Goal: Task Accomplishment & Management: Manage account settings

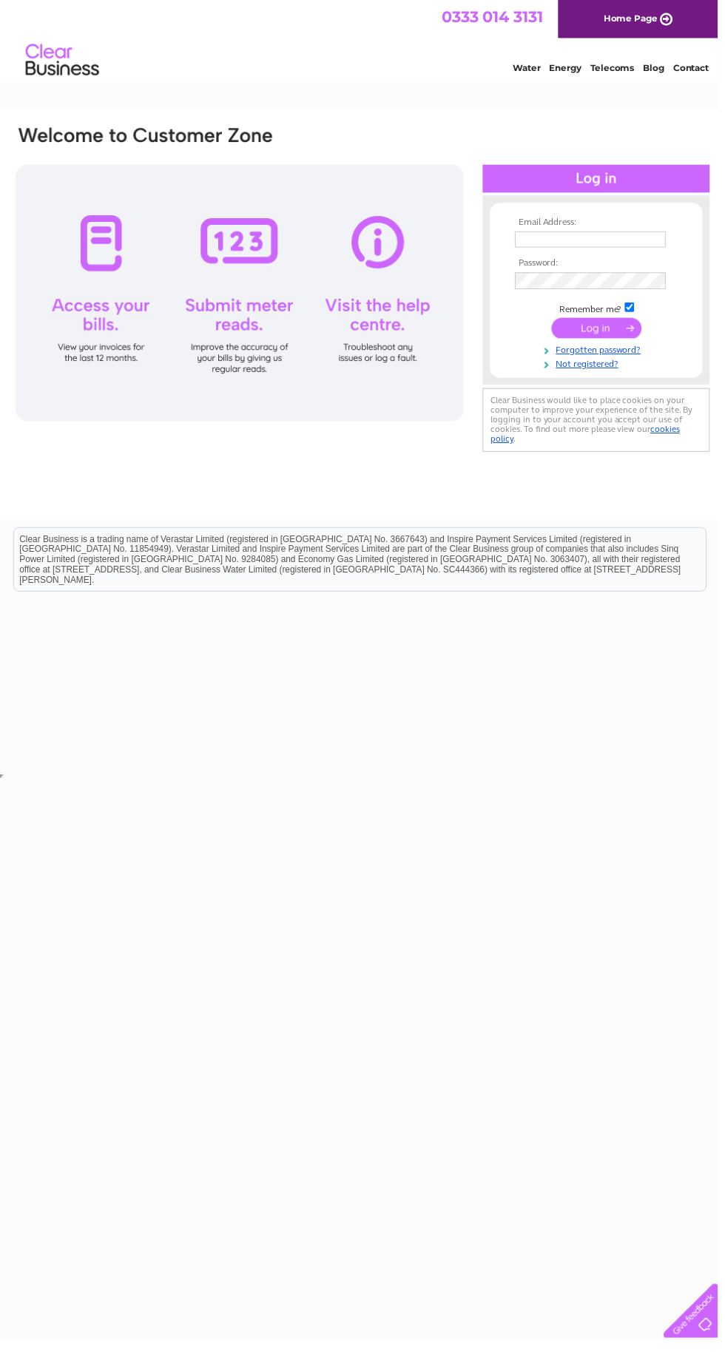
click at [564, 242] on input "text" at bounding box center [596, 242] width 152 height 16
type input "Info1359@yahoo.com"
click at [557, 321] on input "submit" at bounding box center [602, 331] width 91 height 21
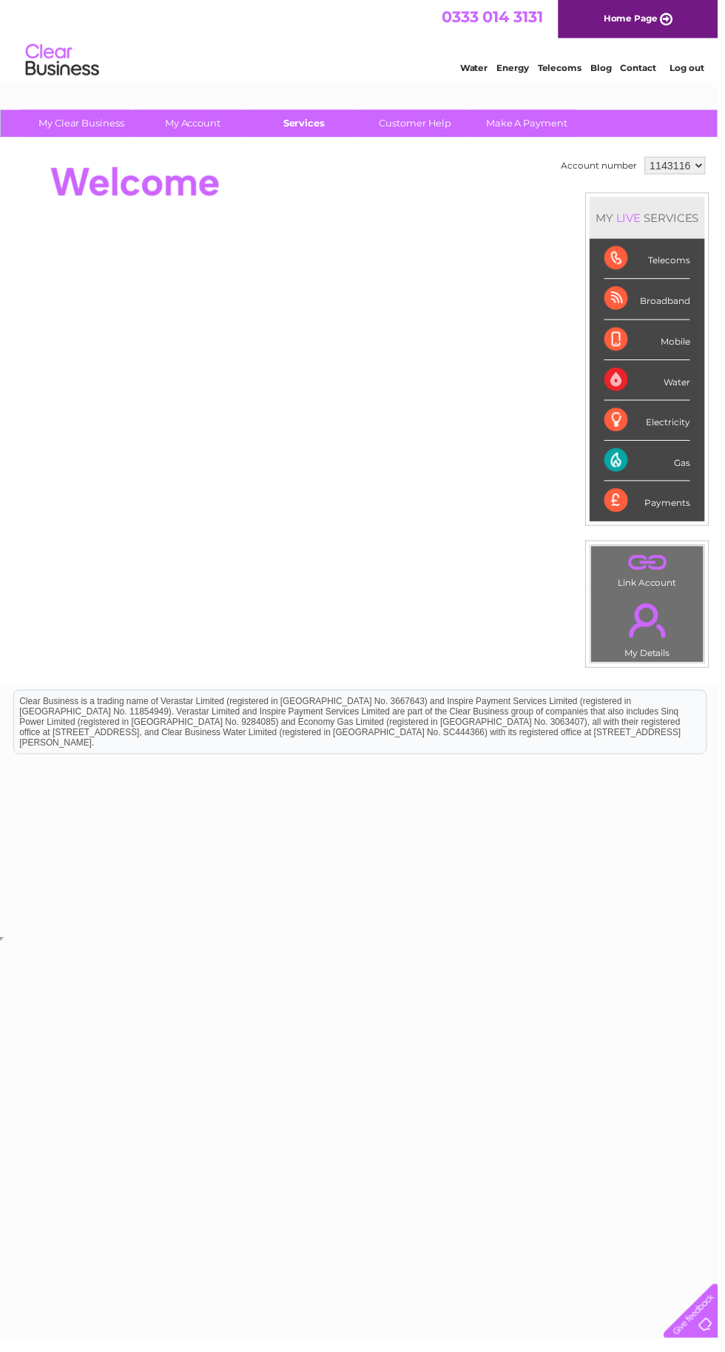
click at [293, 128] on link "Services" at bounding box center [307, 124] width 122 height 27
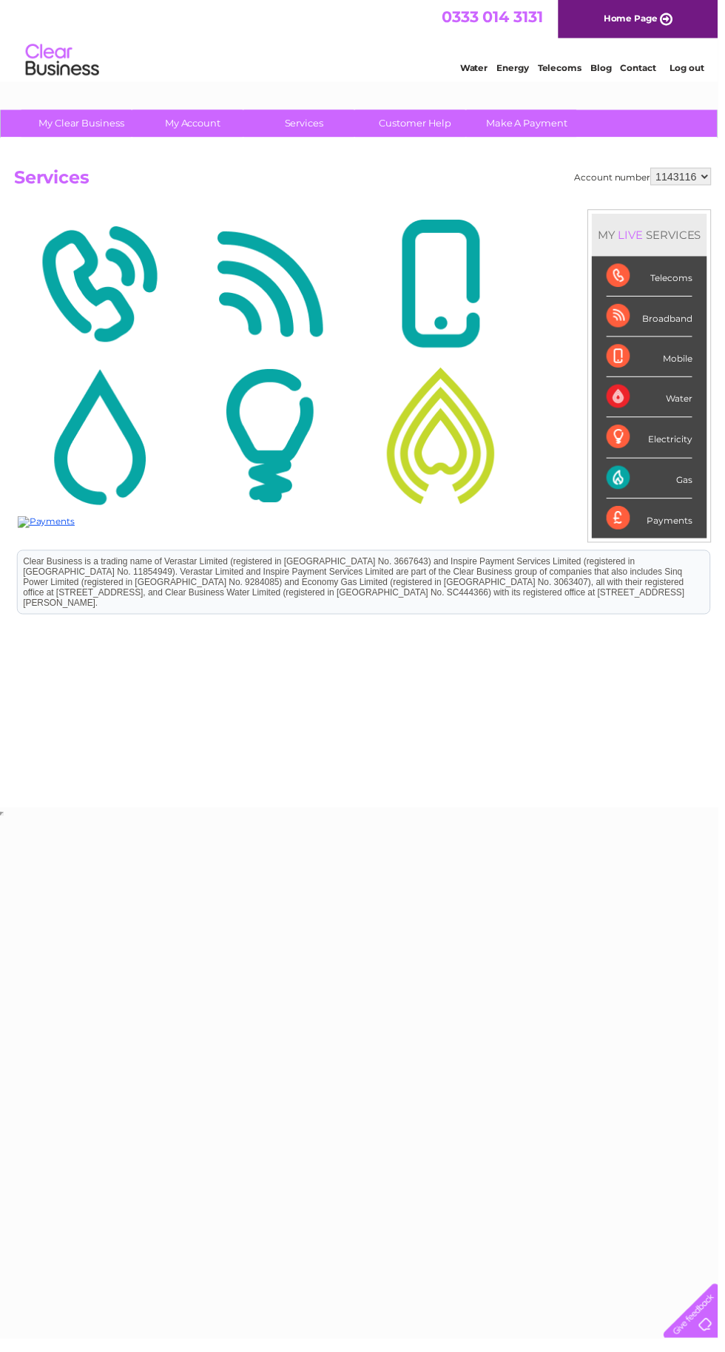
click at [306, 313] on img at bounding box center [272, 286] width 165 height 143
click at [474, 435] on img at bounding box center [444, 439] width 165 height 143
click at [431, 465] on img at bounding box center [444, 439] width 165 height 143
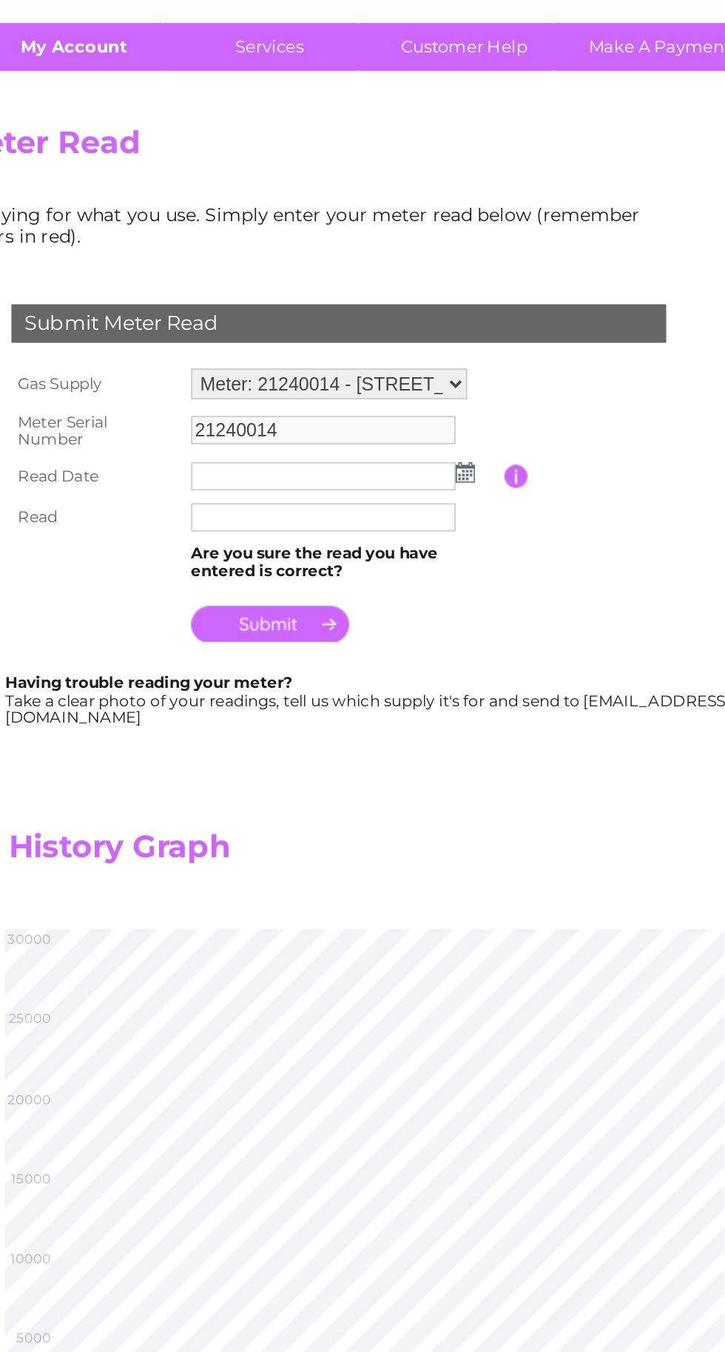
click at [200, 128] on link "My Account" at bounding box center [195, 124] width 122 height 27
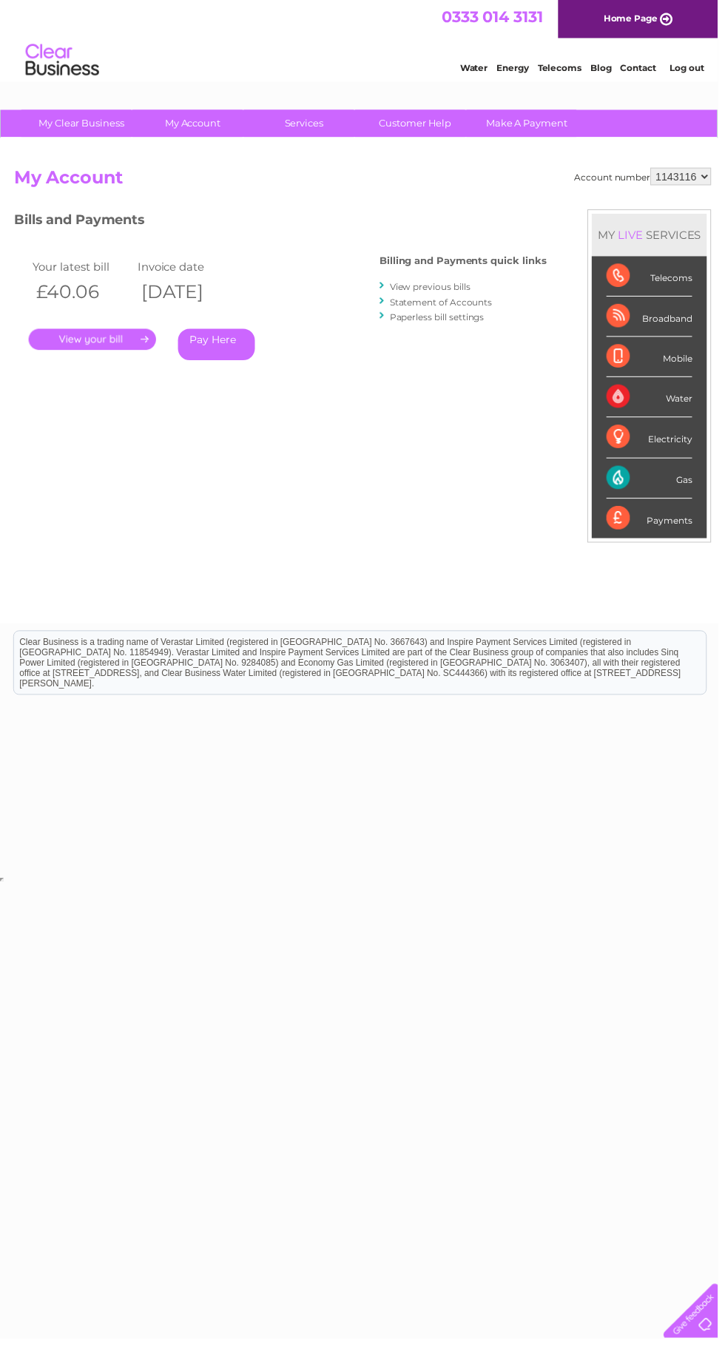
click at [110, 351] on link "." at bounding box center [93, 342] width 129 height 21
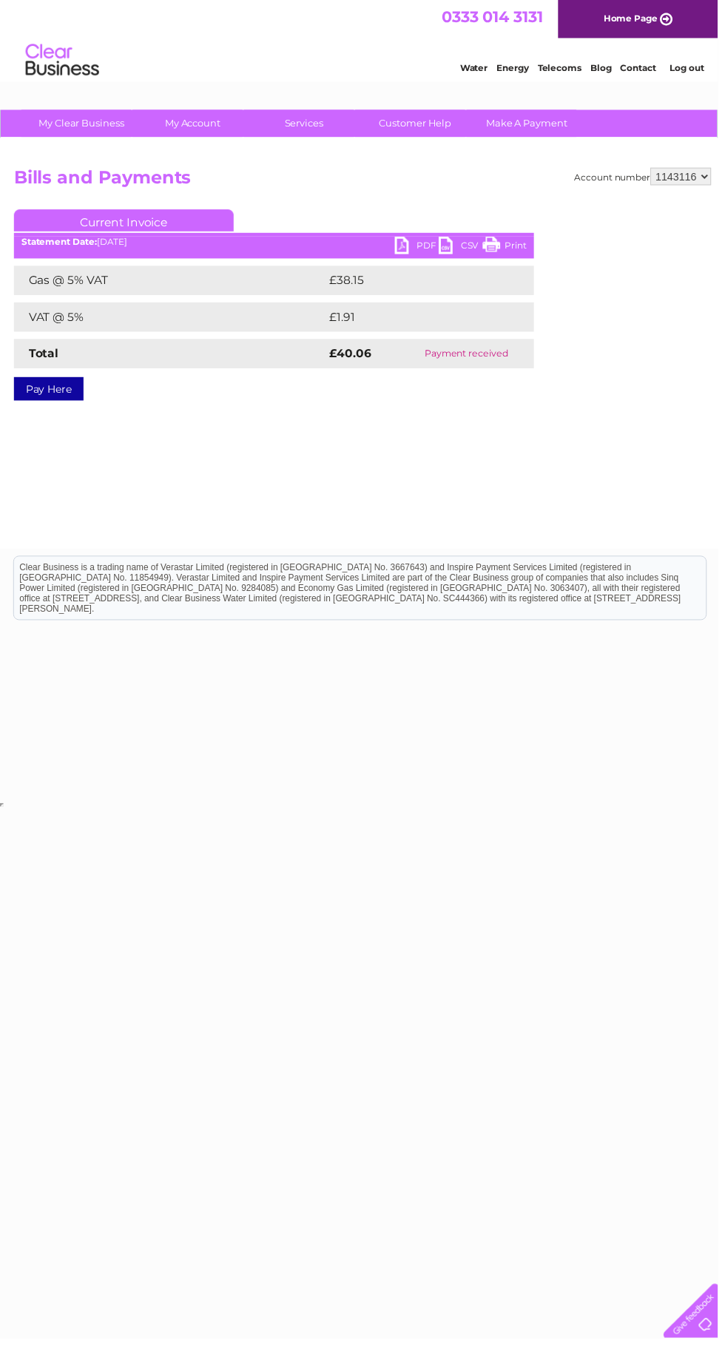
click at [416, 239] on ul "Current Invoice" at bounding box center [276, 225] width 525 height 27
click at [422, 259] on link "PDF" at bounding box center [421, 249] width 44 height 21
click at [328, 124] on link "Services" at bounding box center [307, 124] width 122 height 27
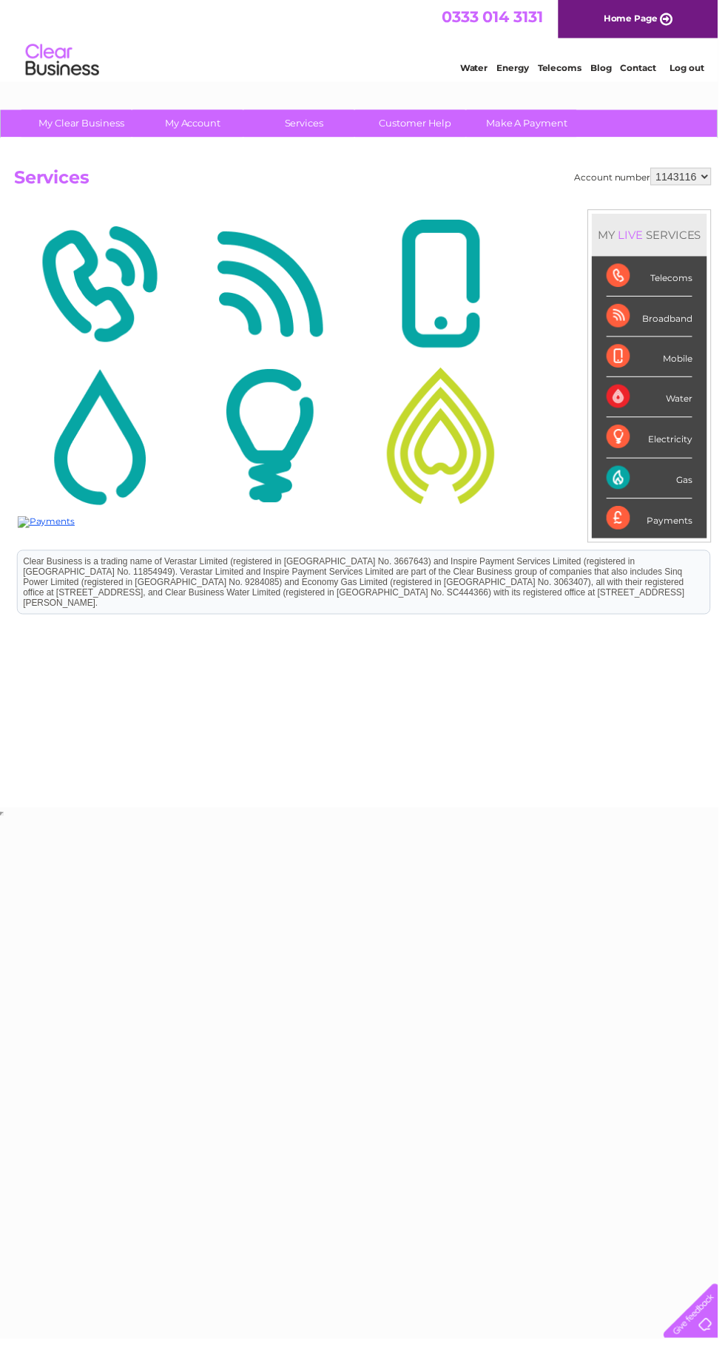
click at [476, 484] on img at bounding box center [444, 439] width 165 height 143
